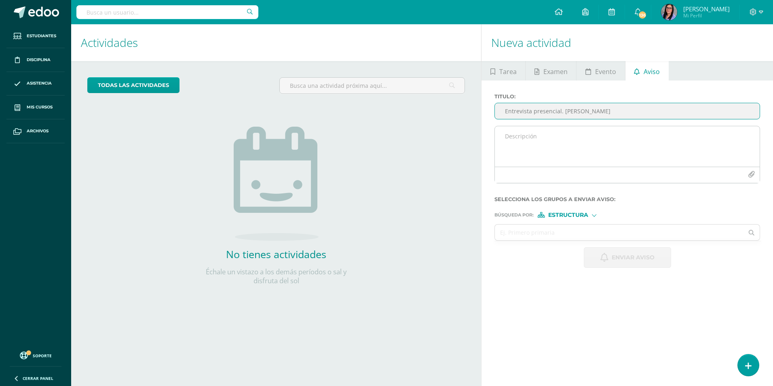
type input "Entrevista presencial. Javier Juárez"
click at [530, 158] on textarea at bounding box center [627, 146] width 265 height 40
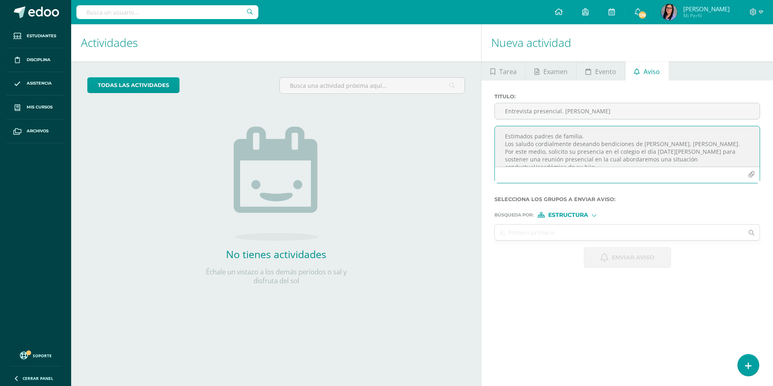
click at [674, 151] on textarea "Estimados padres de familia. Los saludo cordialmente deseando bendiciones de Je…" at bounding box center [627, 146] width 265 height 40
click at [704, 151] on textarea "Estimados padres de familia. Los saludo cordialmente deseando bendiciones de Je…" at bounding box center [627, 146] width 265 height 40
click at [616, 153] on textarea "Estimados padres de familia. Los saludo cordialmente deseando bendiciones de Je…" at bounding box center [627, 146] width 265 height 40
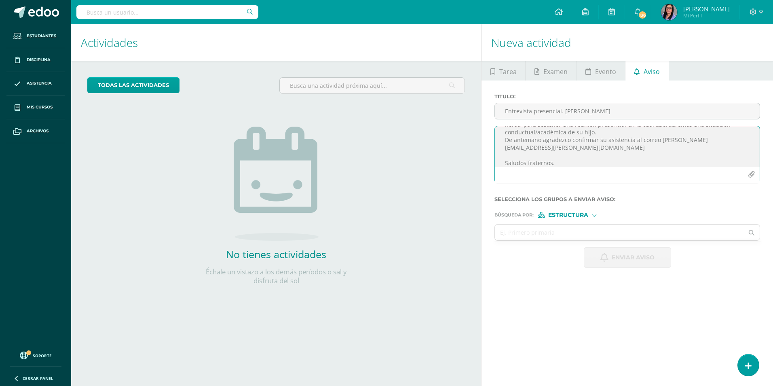
type textarea "Estimados padres de familia. Los saludo cordialmente deseando bendiciones de Je…"
click at [575, 211] on div "Búsqueda por : Estructura Estructura Persona" at bounding box center [626, 211] width 265 height 12
click at [575, 215] on span "Estructura" at bounding box center [568, 215] width 40 height 4
click at [576, 234] on span "Persona" at bounding box center [570, 236] width 29 height 4
click at [543, 235] on input "text" at bounding box center [619, 232] width 249 height 16
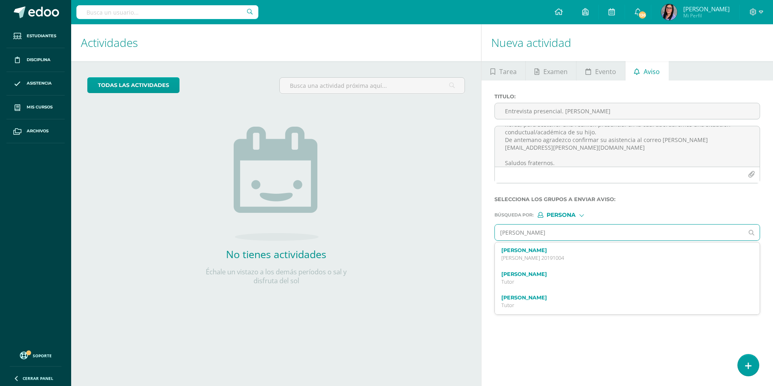
type input "javier juarez"
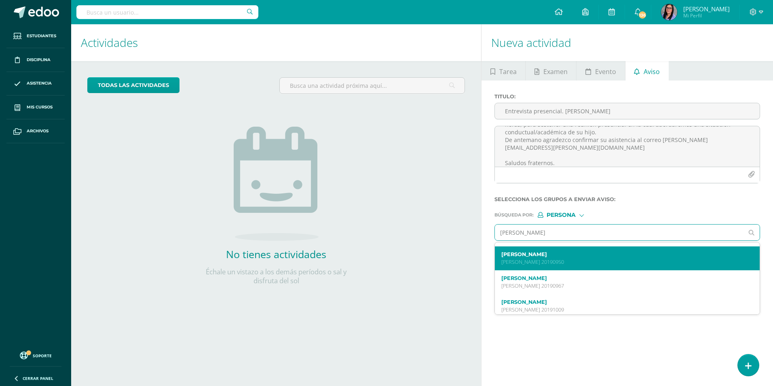
click at [573, 257] on div "Javier Emilio Juárez Oviedo Quinto Bachillerato 20190950" at bounding box center [621, 258] width 241 height 14
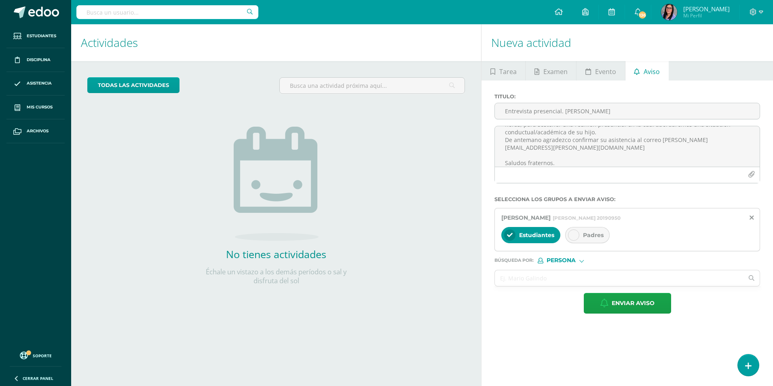
scroll to position [0, 0]
click at [586, 229] on div "Padres" at bounding box center [587, 235] width 44 height 16
click at [503, 276] on input "text" at bounding box center [619, 278] width 249 height 16
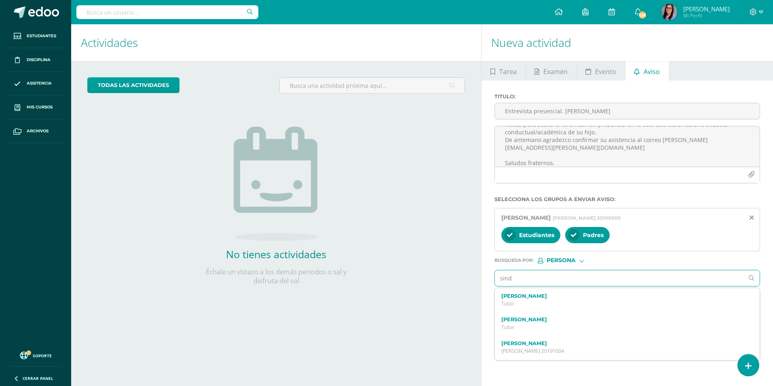
type input "sindy"
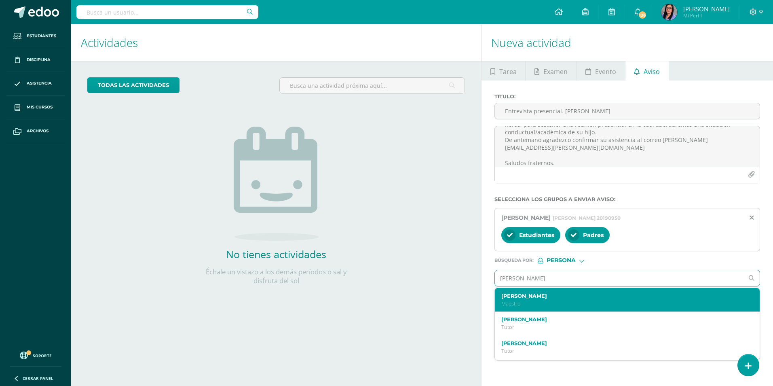
click at [513, 295] on label "[PERSON_NAME]" at bounding box center [621, 296] width 241 height 6
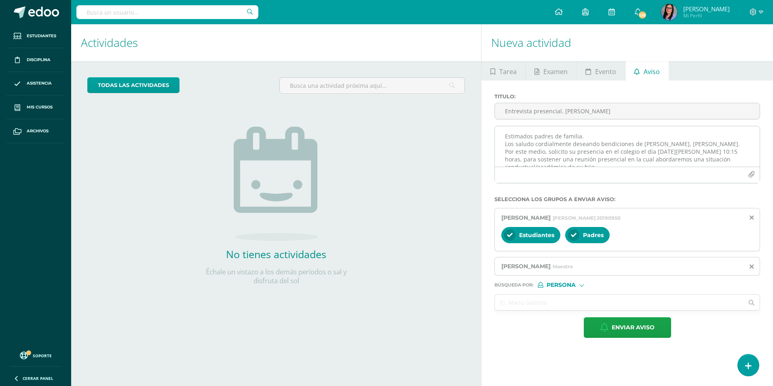
scroll to position [40, 0]
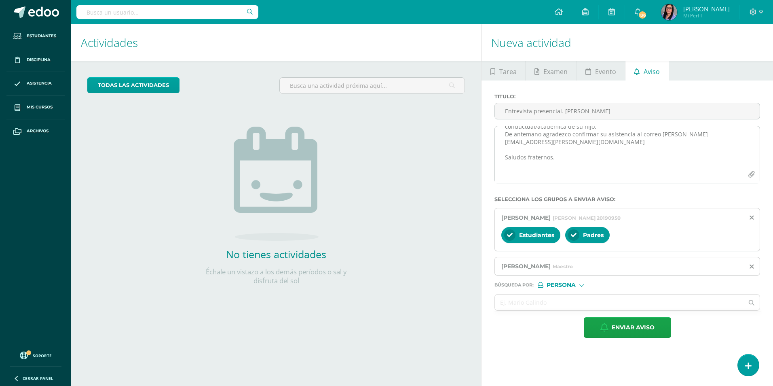
click at [613, 147] on textarea "Estimados padres de familia. Los saludo cordialmente deseando bendiciones de Je…" at bounding box center [627, 146] width 265 height 40
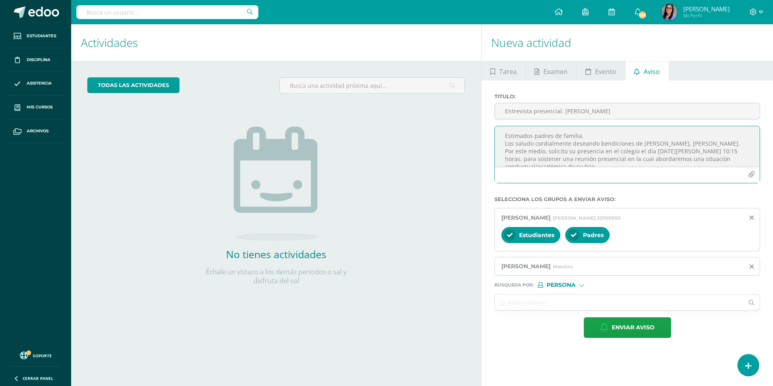
scroll to position [41, 0]
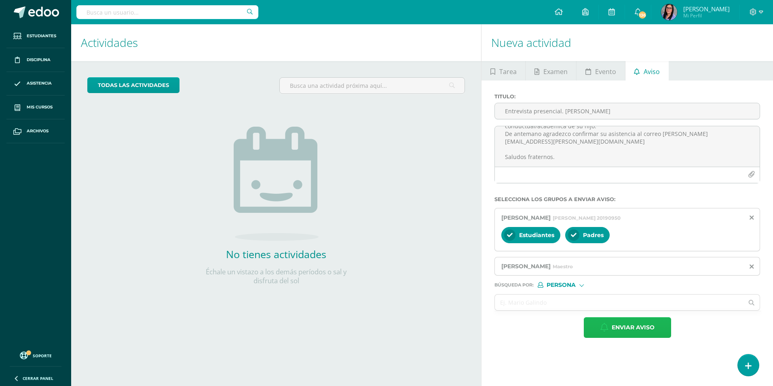
click at [615, 324] on span "Enviar aviso" at bounding box center [632, 327] width 43 height 20
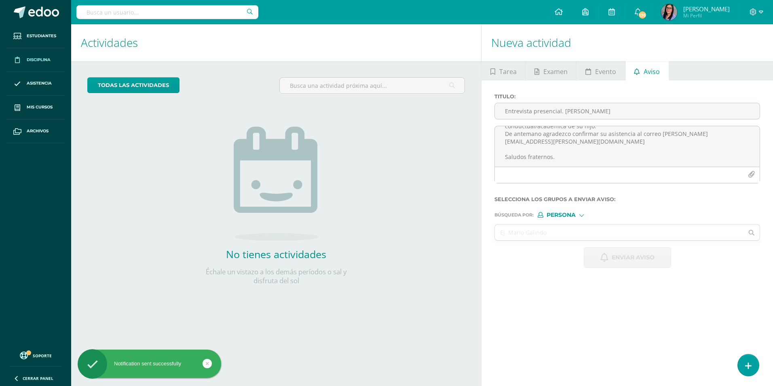
scroll to position [0, 0]
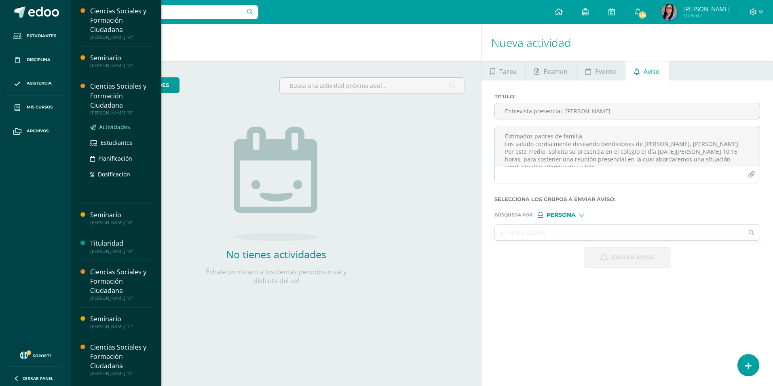
click at [120, 123] on span "Actividades" at bounding box center [114, 127] width 31 height 8
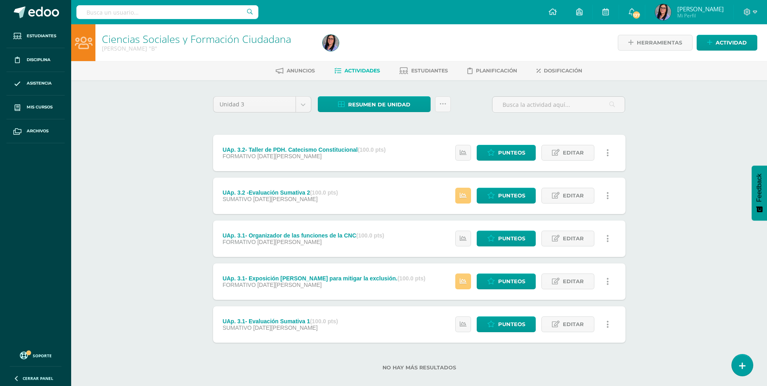
click at [509, 187] on div "Estatus de Actividad: 1 Estudiantes sin calificar 0 Estudiantes con cero Media …" at bounding box center [534, 195] width 182 height 36
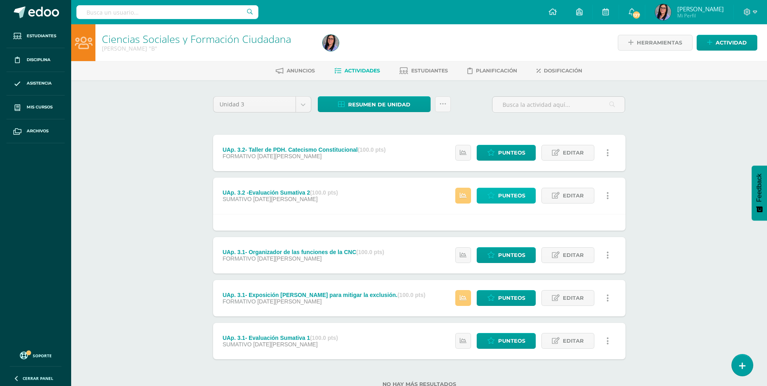
click at [512, 194] on span "Punteos" at bounding box center [511, 195] width 27 height 15
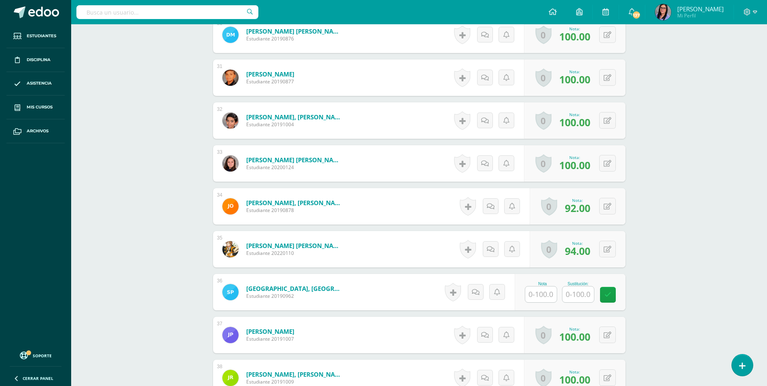
scroll to position [1539, 0]
click at [538, 295] on input "text" at bounding box center [541, 294] width 32 height 16
type input "100"
click at [606, 299] on link at bounding box center [613, 294] width 16 height 16
click at [0, 0] on button at bounding box center [0, 0] width 0 height 0
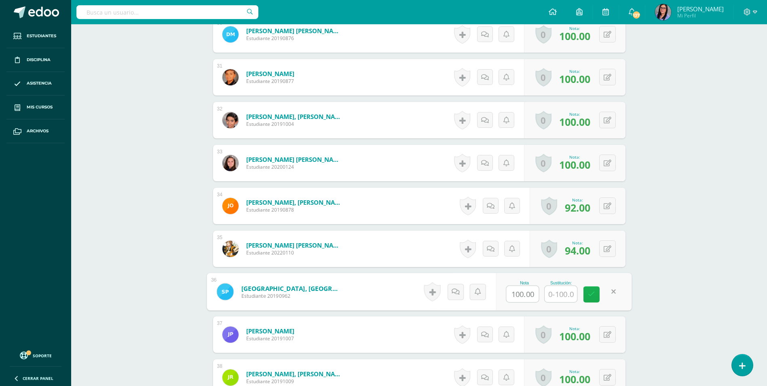
click at [593, 291] on icon at bounding box center [591, 294] width 7 height 7
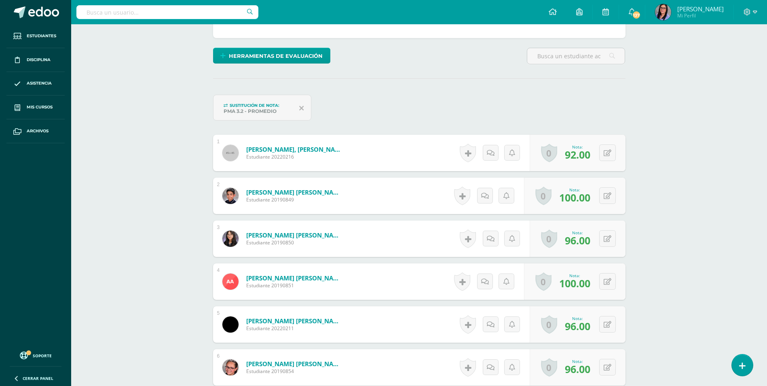
scroll to position [0, 0]
